Goal: Information Seeking & Learning: Learn about a topic

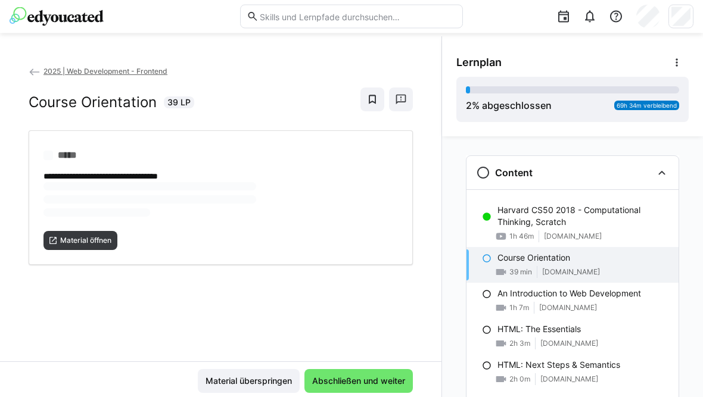
scroll to position [63, 0]
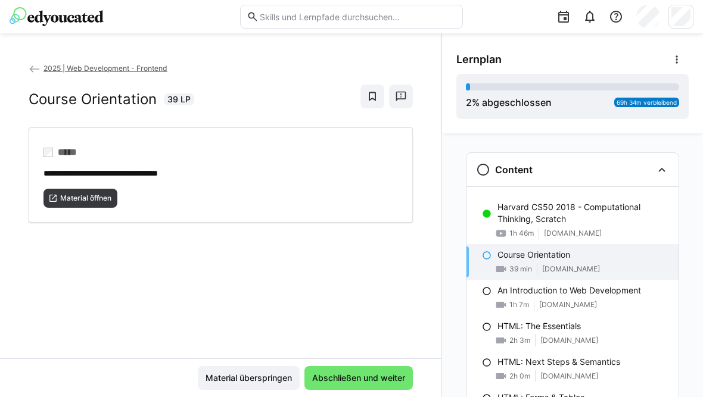
click at [481, 245] on div "Course Orientation 39 min [DOMAIN_NAME]" at bounding box center [572, 262] width 212 height 36
click at [486, 257] on eds-icon at bounding box center [487, 256] width 10 height 10
click at [334, 384] on span "Abschließen und weiter" at bounding box center [358, 378] width 97 height 12
click at [76, 198] on span "Material öffnen" at bounding box center [86, 199] width 54 height 10
click at [338, 384] on span "Abschließen und weiter" at bounding box center [358, 378] width 97 height 12
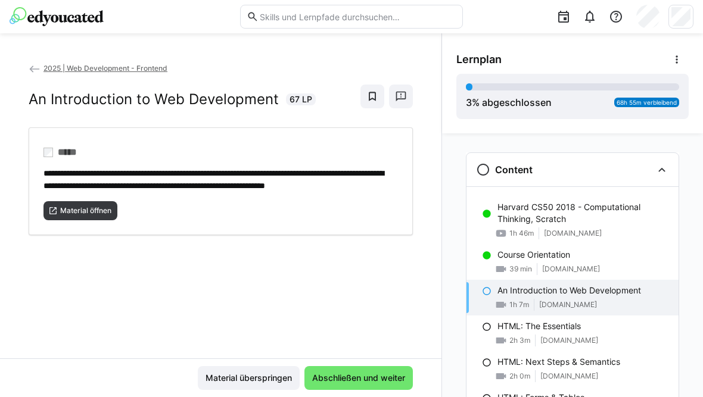
click at [54, 17] on img at bounding box center [57, 16] width 94 height 19
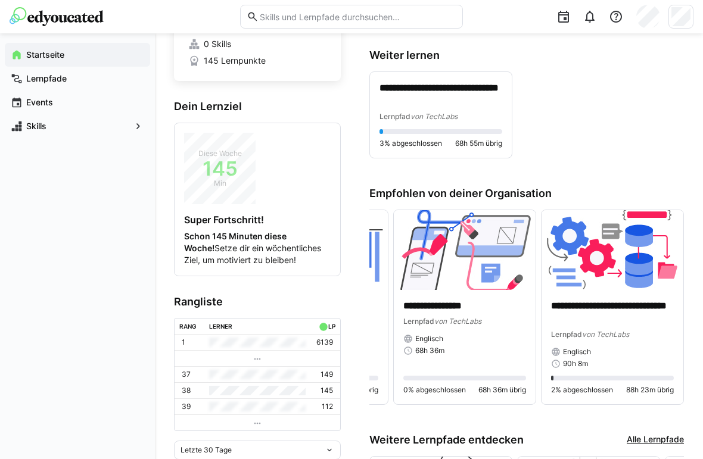
scroll to position [152, 0]
click at [431, 102] on p "**********" at bounding box center [440, 95] width 123 height 26
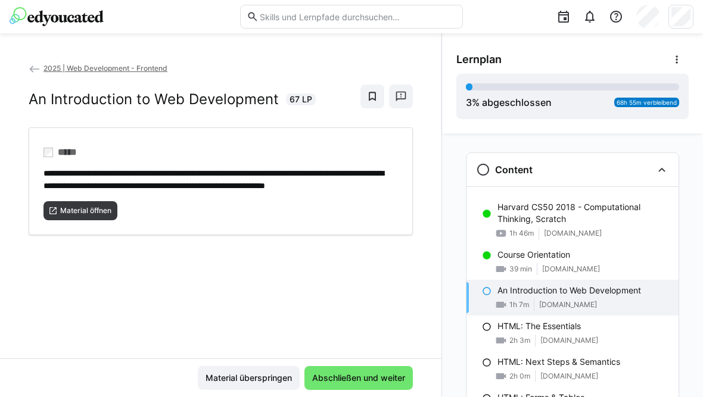
click at [69, 216] on span "Material öffnen" at bounding box center [86, 211] width 54 height 10
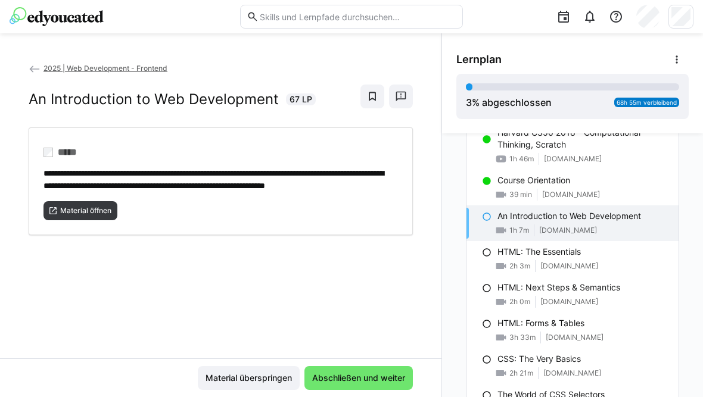
scroll to position [78, 0]
